Goal: Find specific page/section: Find specific page/section

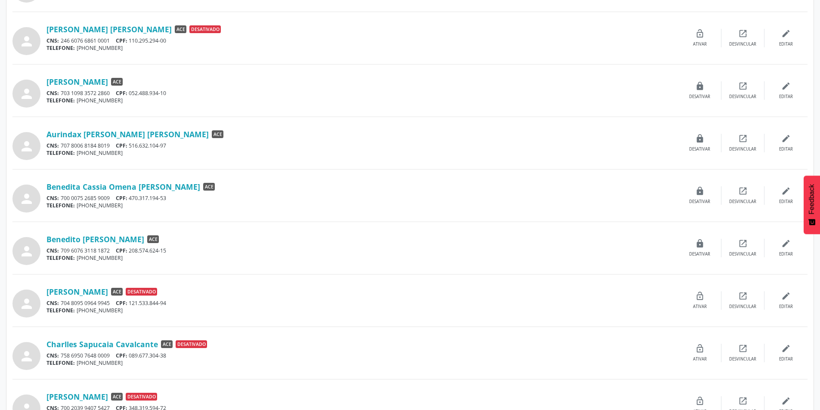
scroll to position [600, 0]
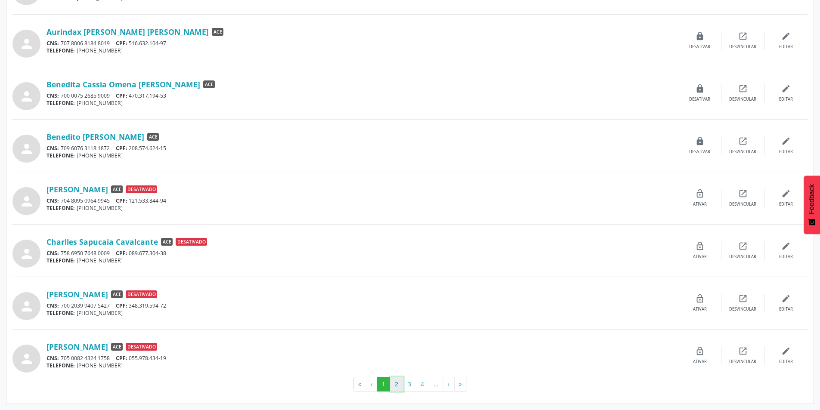
click at [399, 383] on button "2" at bounding box center [396, 384] width 13 height 15
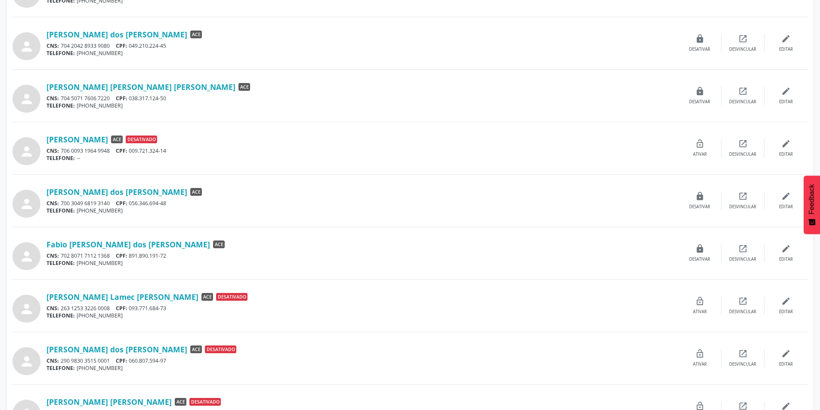
scroll to position [431, 0]
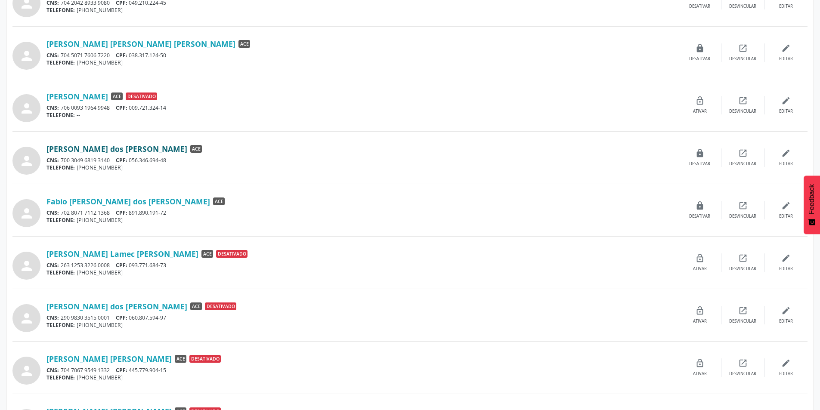
click at [89, 146] on link "[PERSON_NAME] dos [PERSON_NAME]" at bounding box center [117, 148] width 141 height 9
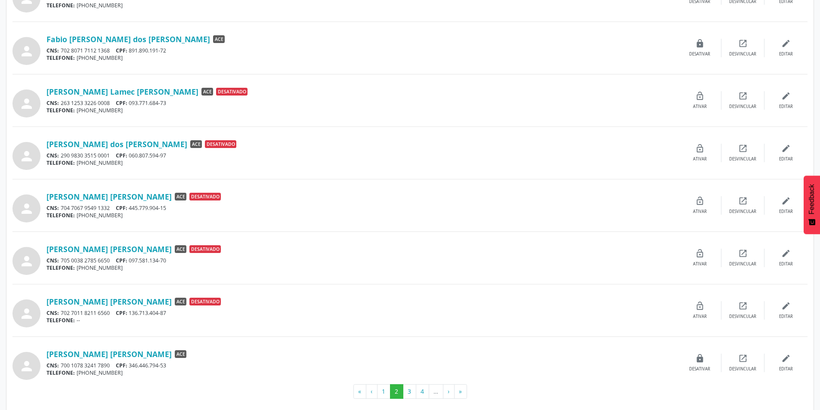
scroll to position [600, 0]
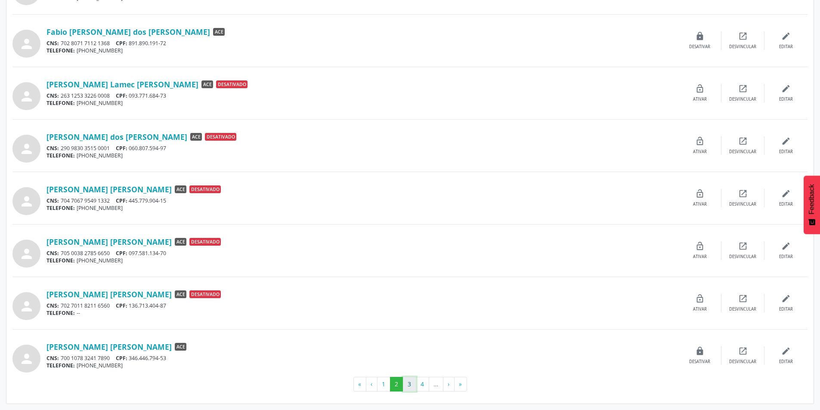
click at [410, 382] on button "3" at bounding box center [409, 384] width 13 height 15
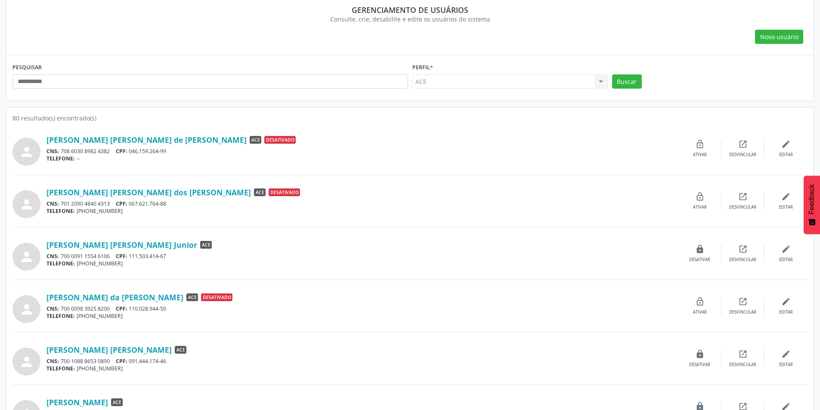
scroll to position [129, 0]
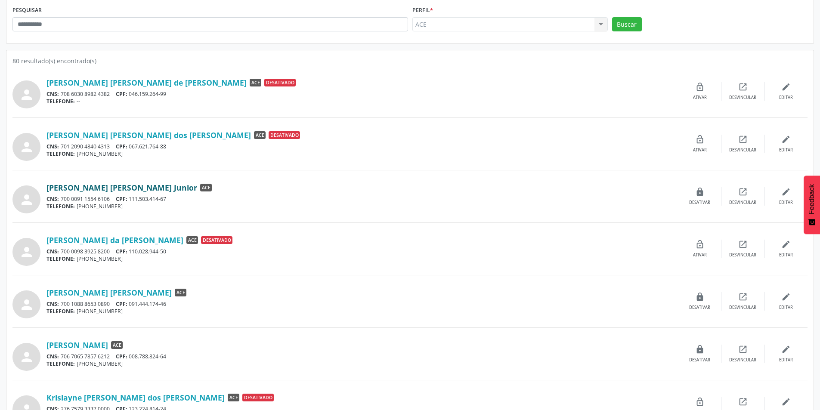
click at [90, 185] on link "[PERSON_NAME] [PERSON_NAME] Junior" at bounding box center [122, 187] width 151 height 9
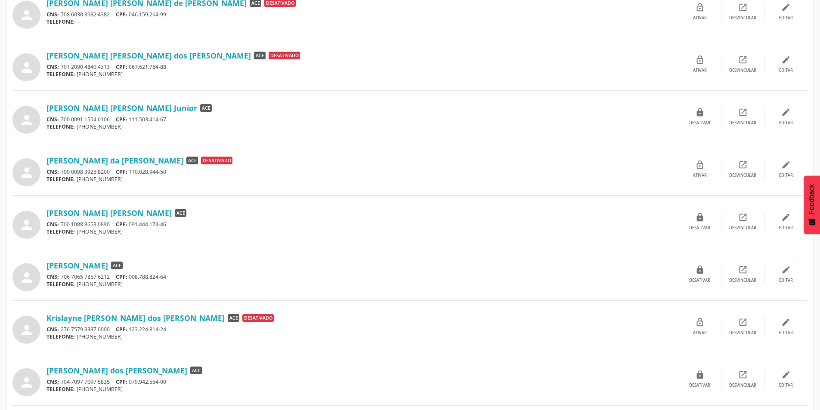
scroll to position [258, 0]
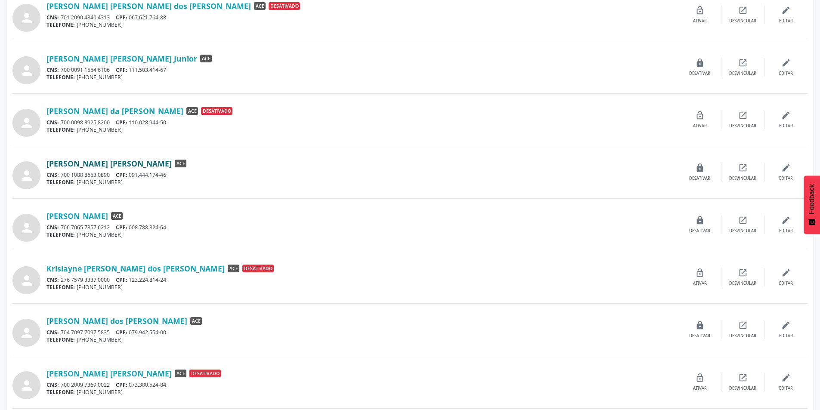
click at [112, 164] on link "[PERSON_NAME] [PERSON_NAME]" at bounding box center [109, 163] width 125 height 9
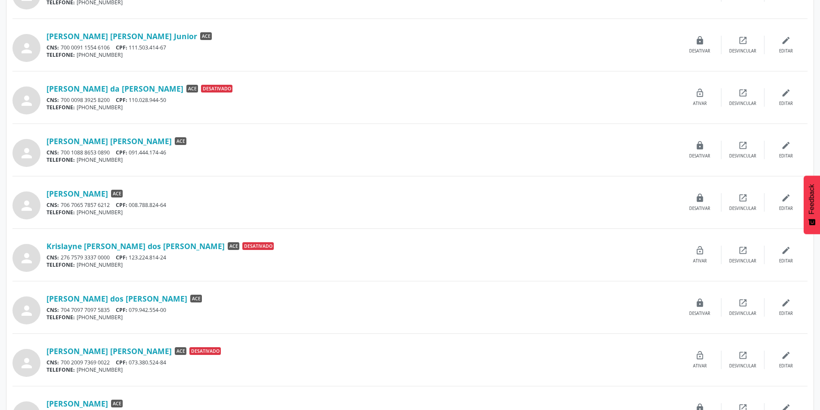
scroll to position [344, 0]
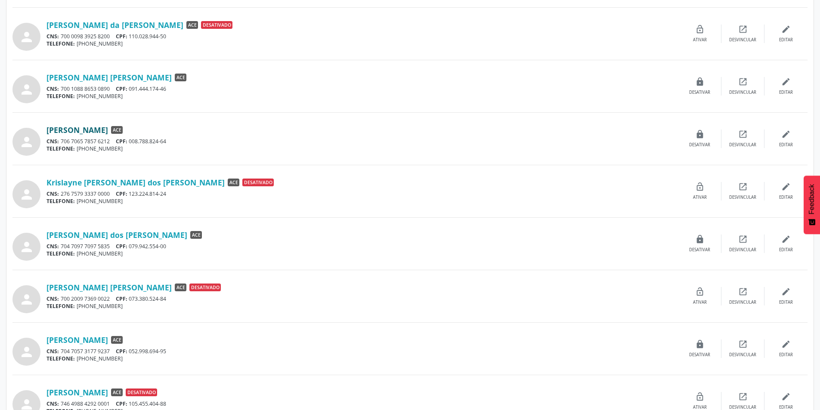
click at [107, 133] on link "[PERSON_NAME]" at bounding box center [78, 129] width 62 height 9
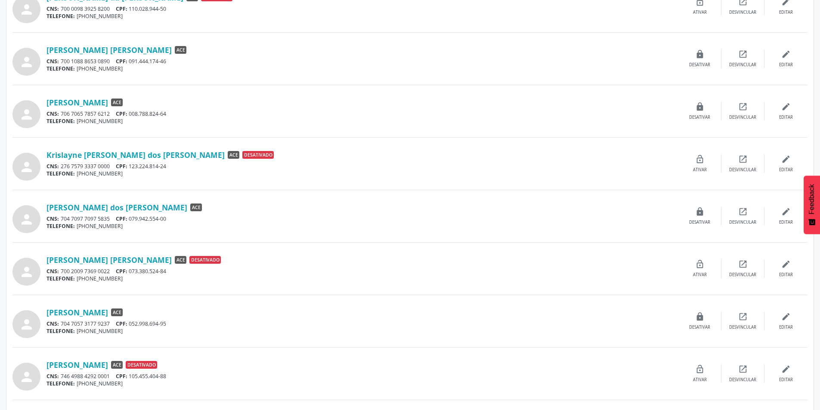
scroll to position [388, 0]
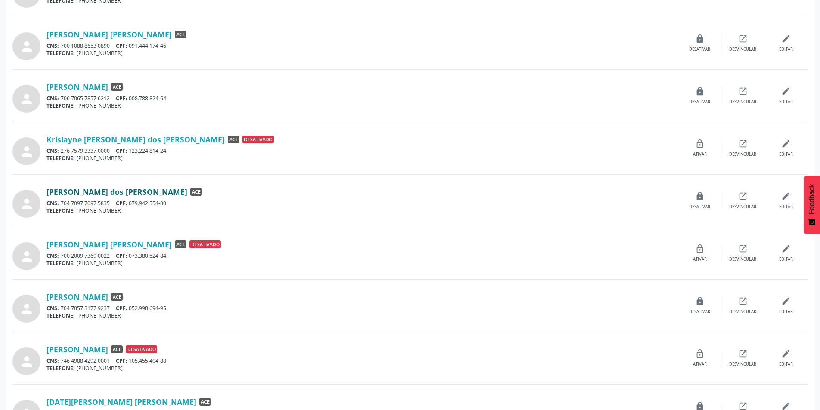
click at [87, 191] on link "[PERSON_NAME] dos [PERSON_NAME]" at bounding box center [117, 191] width 141 height 9
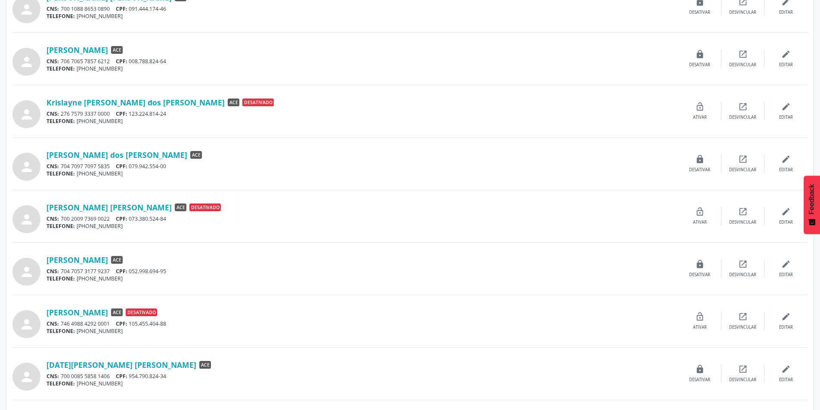
scroll to position [474, 0]
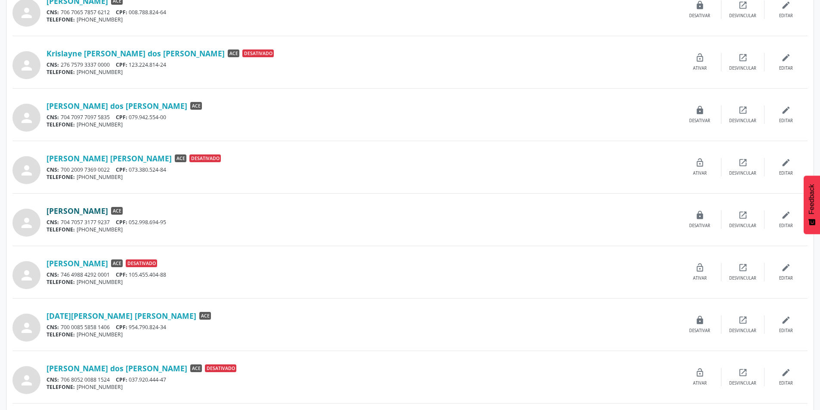
click at [83, 212] on link "[PERSON_NAME]" at bounding box center [78, 210] width 62 height 9
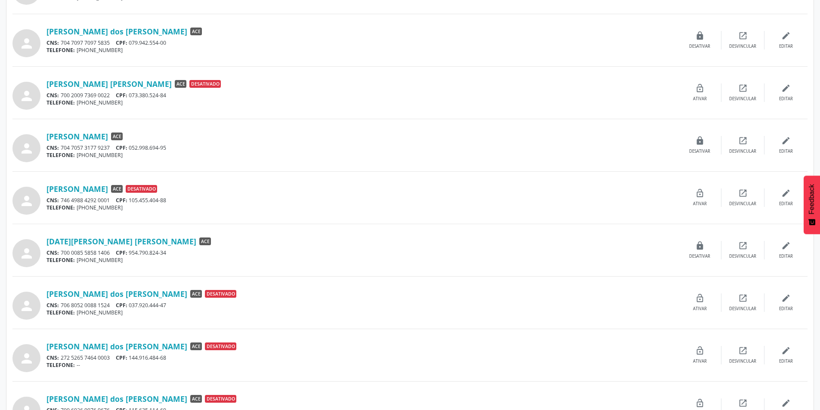
scroll to position [560, 0]
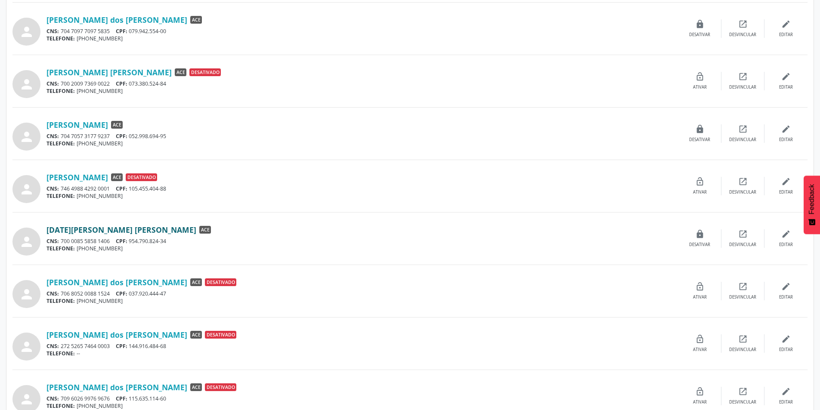
click at [94, 233] on link "[DATE][PERSON_NAME] [PERSON_NAME]" at bounding box center [122, 229] width 150 height 9
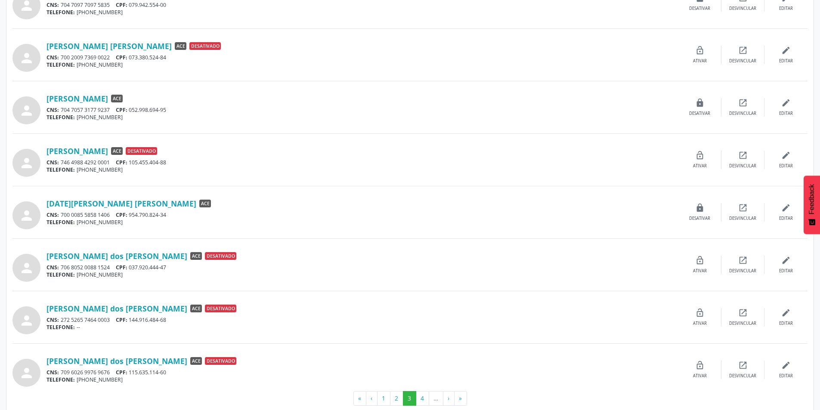
scroll to position [600, 0]
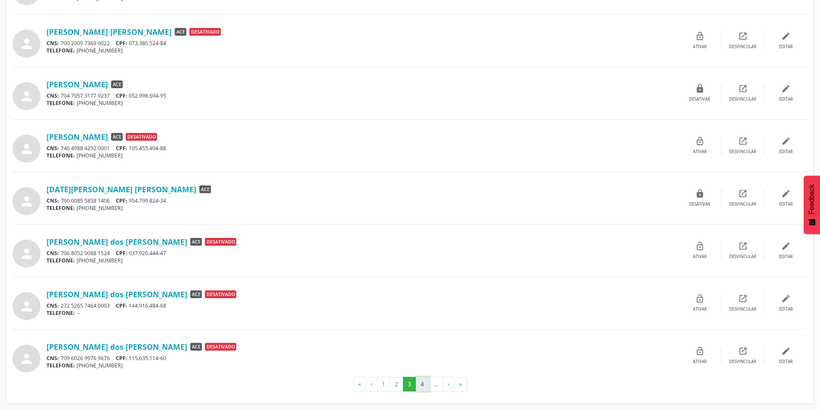
click at [423, 382] on button "4" at bounding box center [422, 384] width 13 height 15
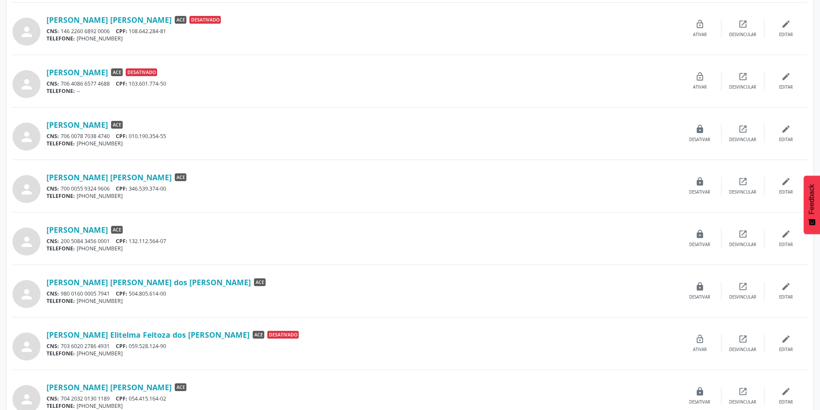
scroll to position [258, 0]
